Goal: Information Seeking & Learning: Learn about a topic

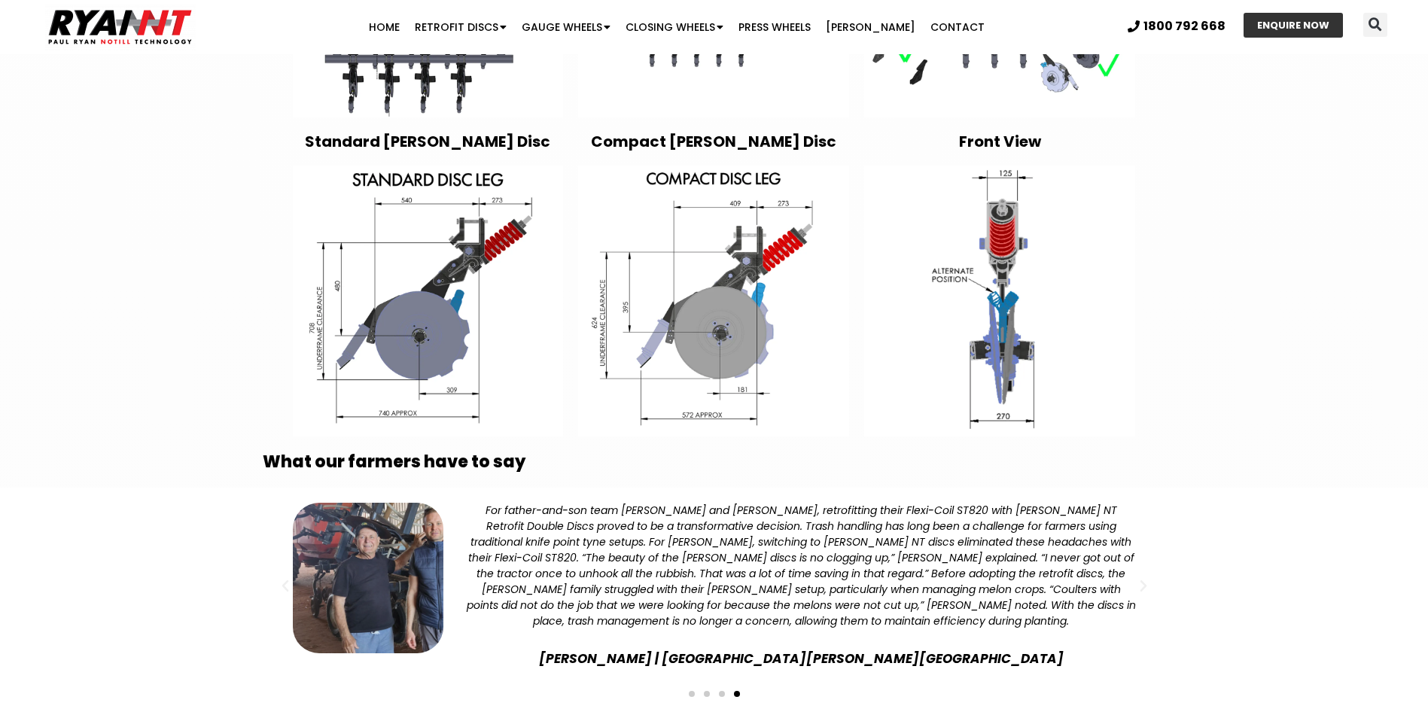
scroll to position [2709, 0]
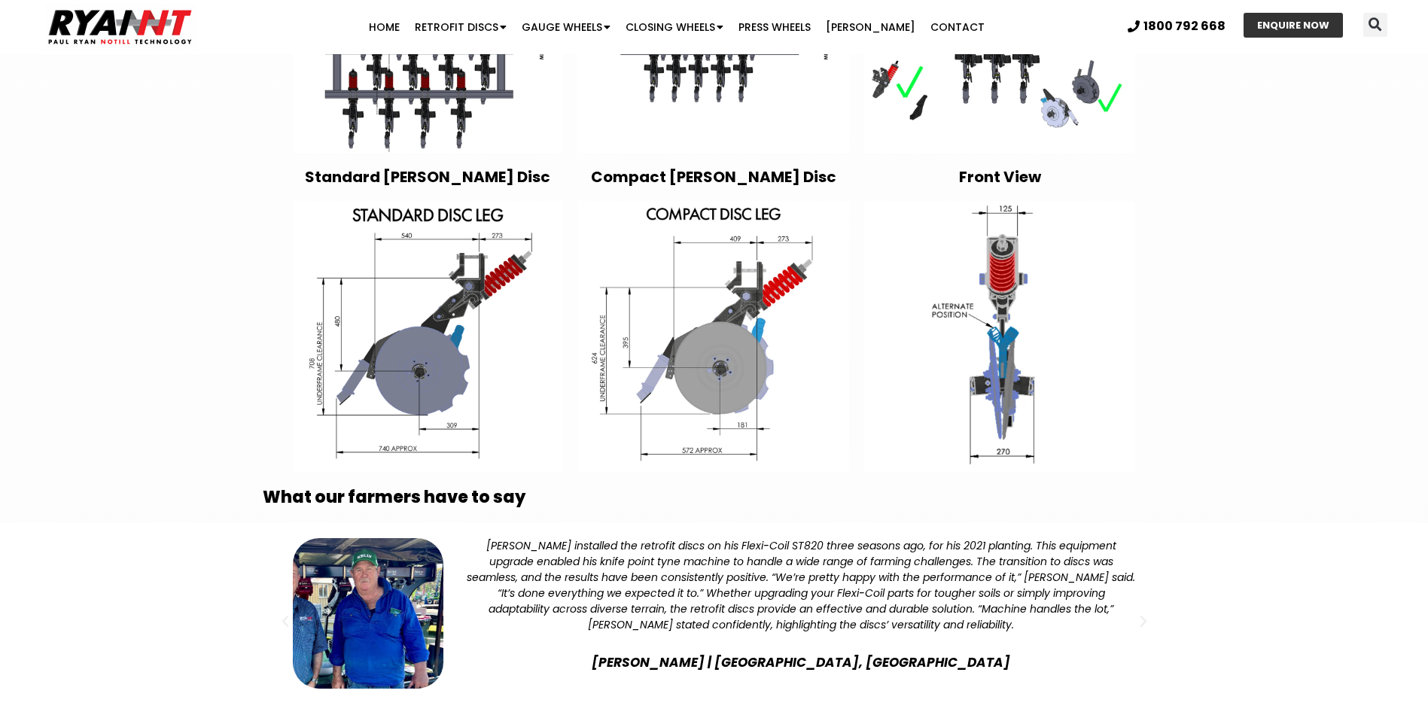
click at [705, 723] on span "Go to slide 2" at bounding box center [707, 729] width 6 height 6
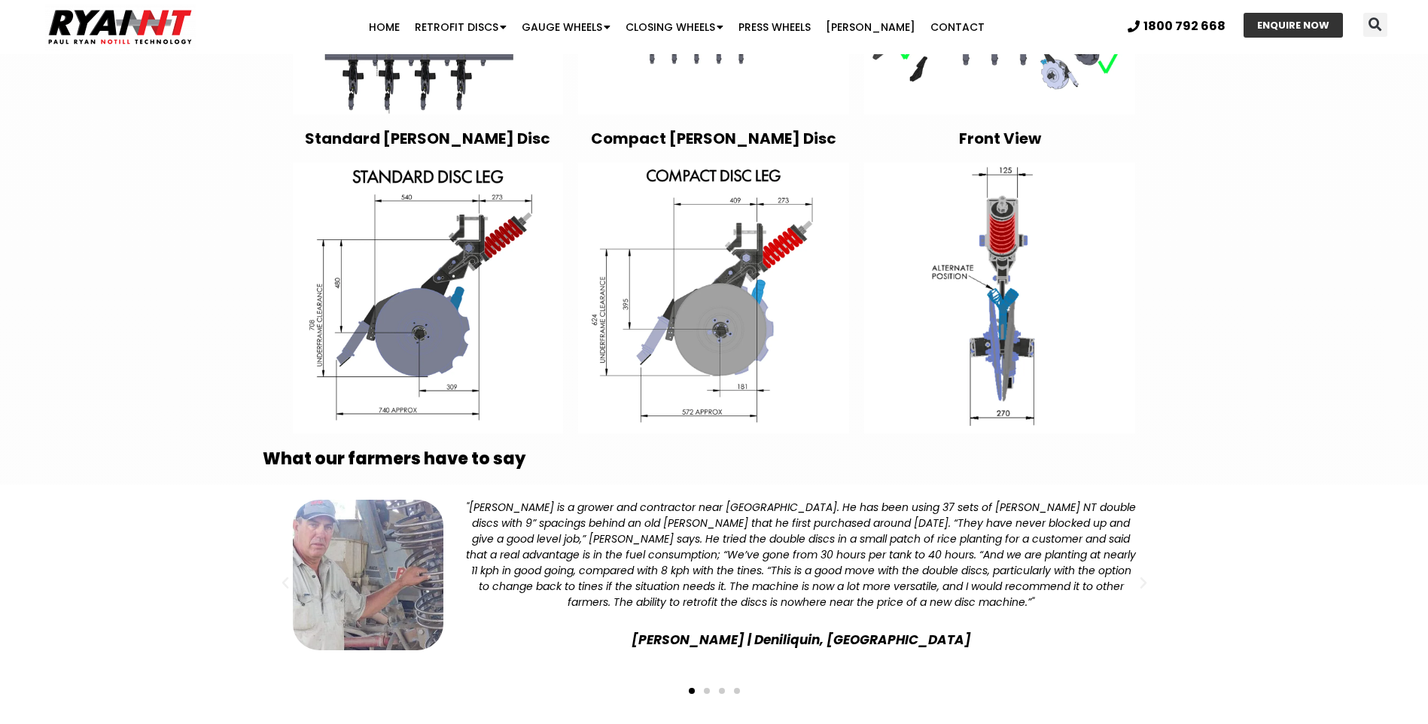
scroll to position [2784, 0]
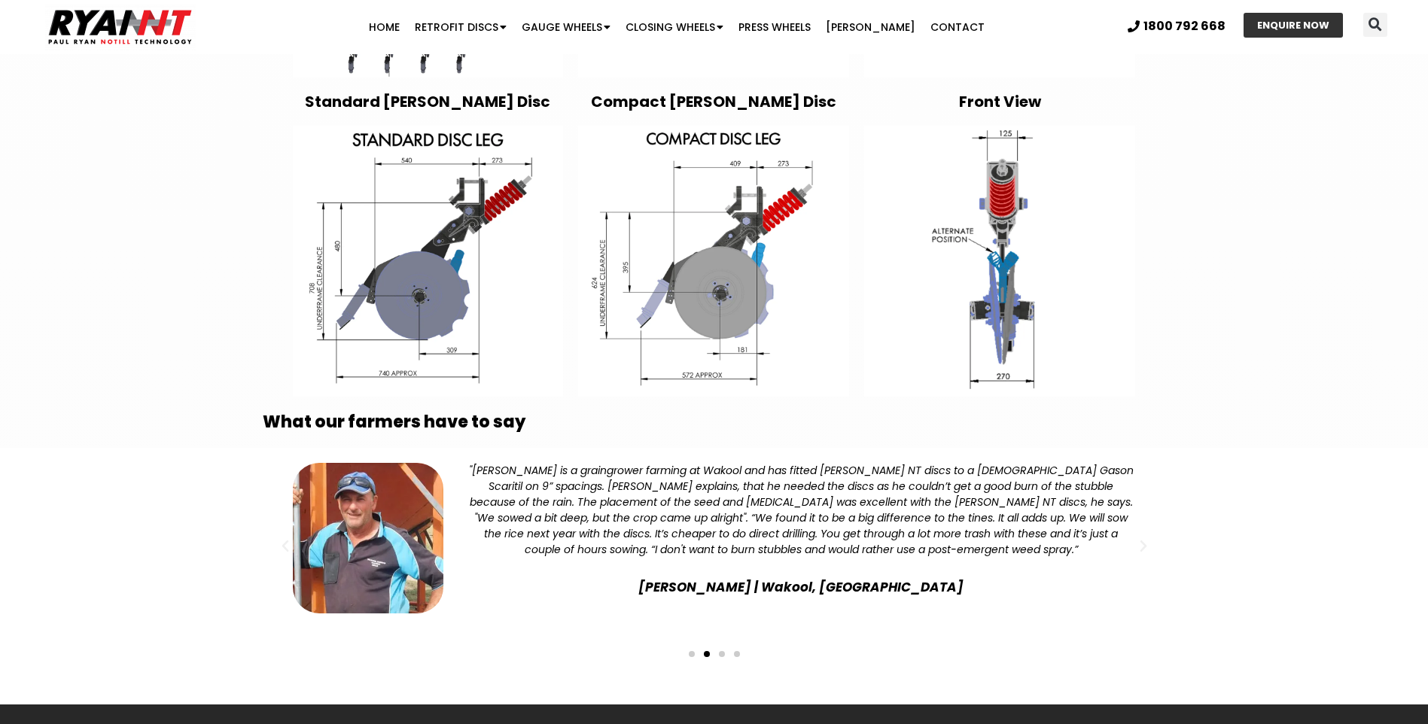
click at [689, 651] on span "Go to slide 1" at bounding box center [692, 654] width 6 height 6
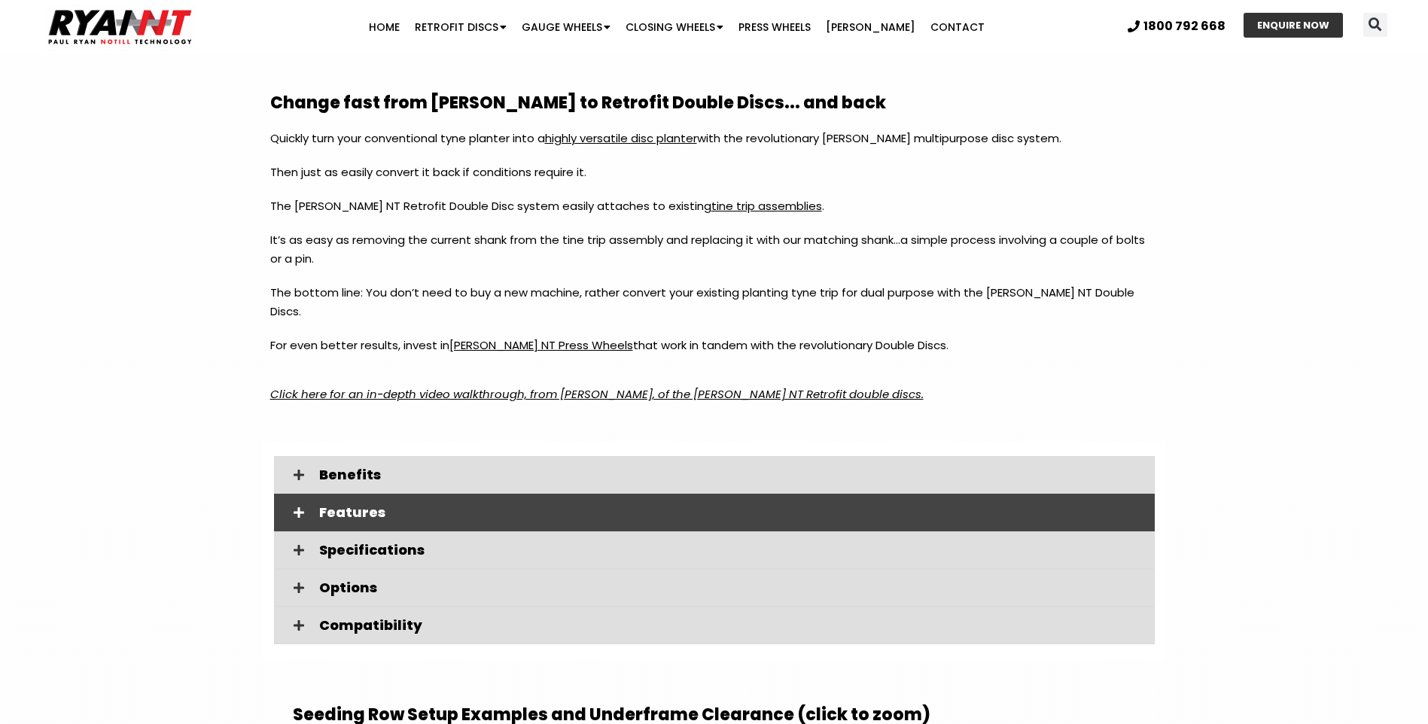
scroll to position [1806, 0]
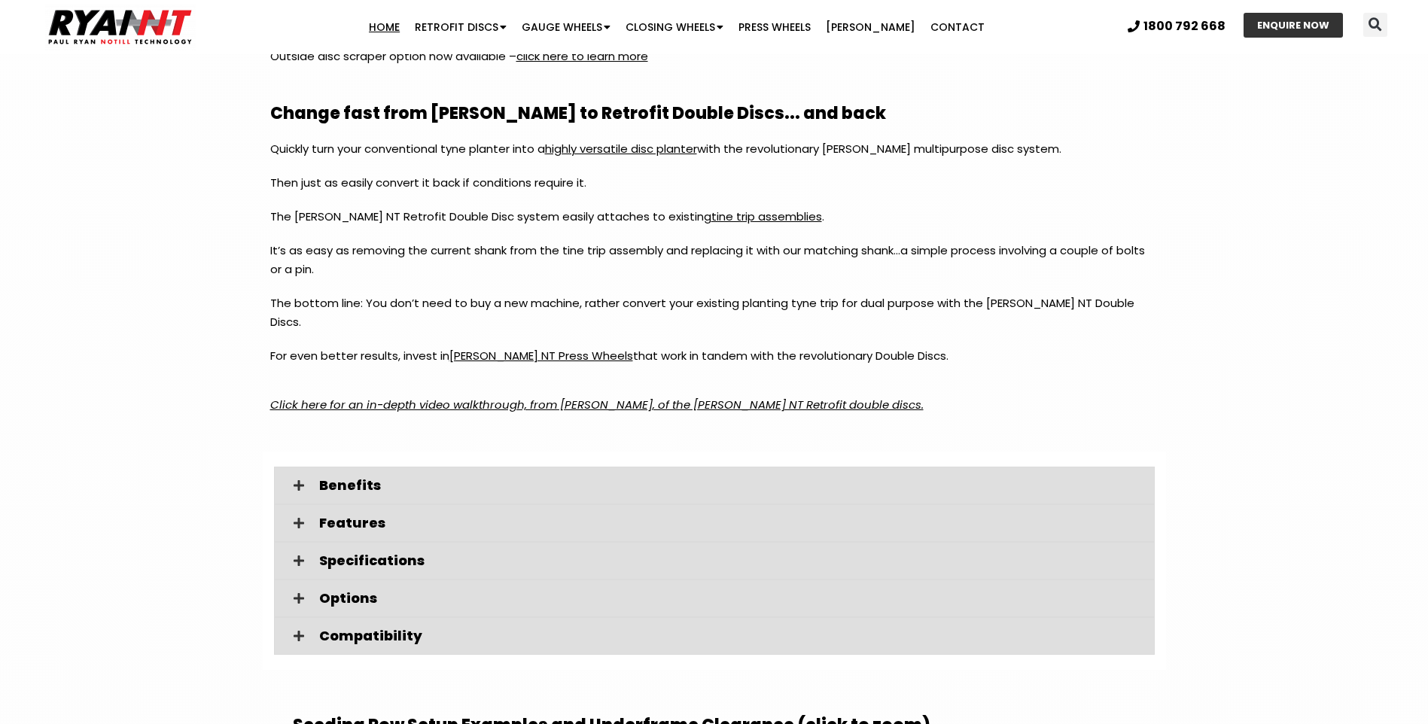
click at [407, 32] on link "Home" at bounding box center [384, 27] width 46 height 30
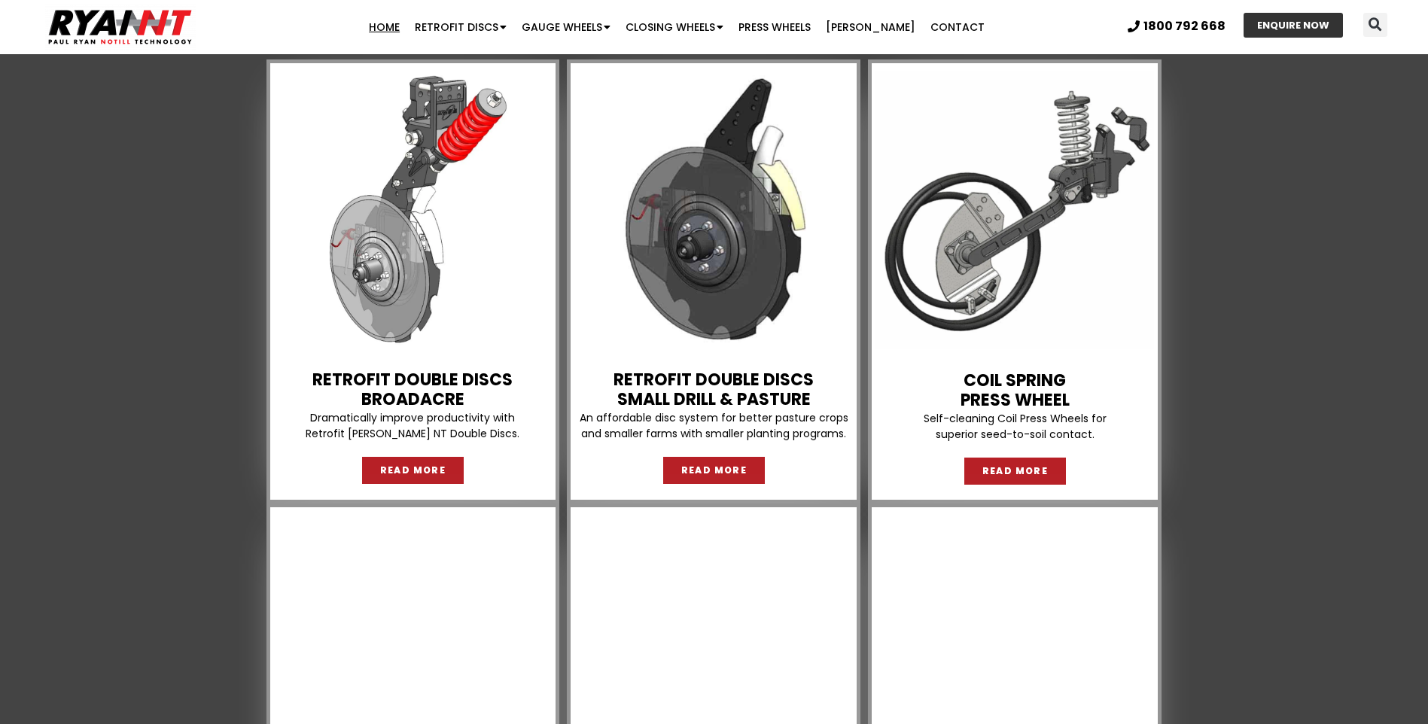
scroll to position [1204, 0]
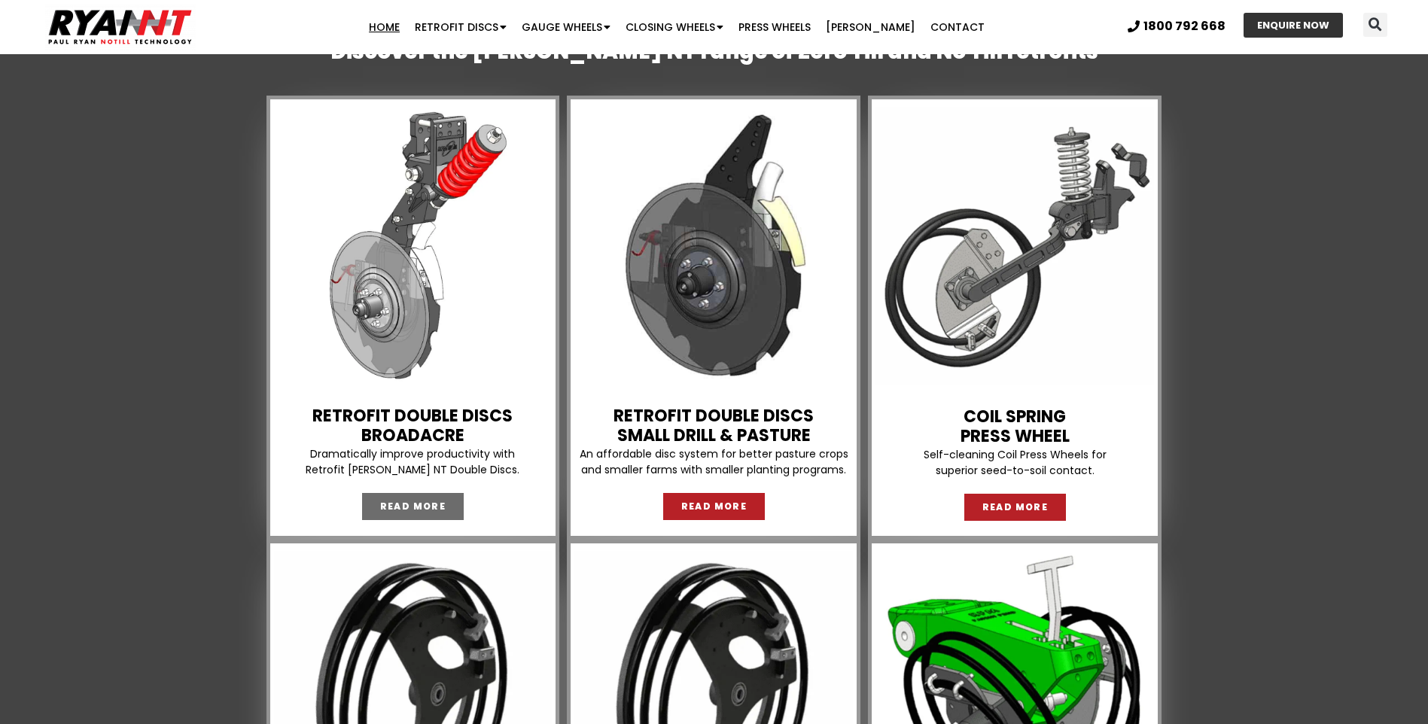
click at [418, 506] on span "READ MORE" at bounding box center [413, 506] width 66 height 9
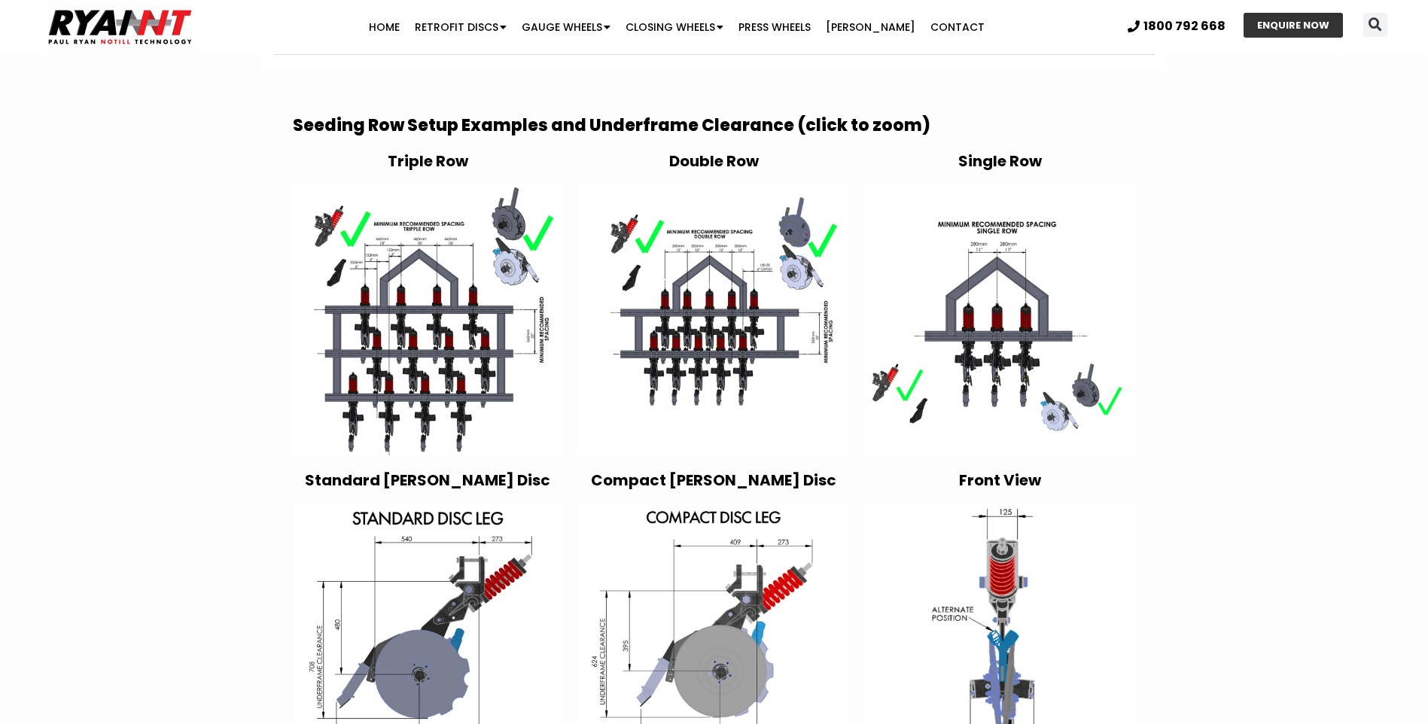
scroll to position [2258, 0]
